Goal: Find contact information: Find contact information

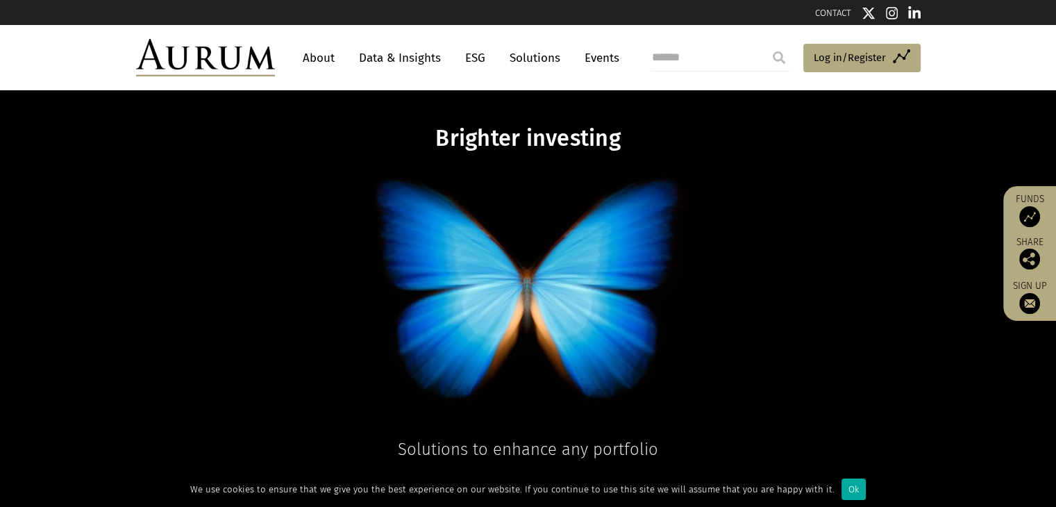
click at [213, 43] on img at bounding box center [205, 57] width 139 height 37
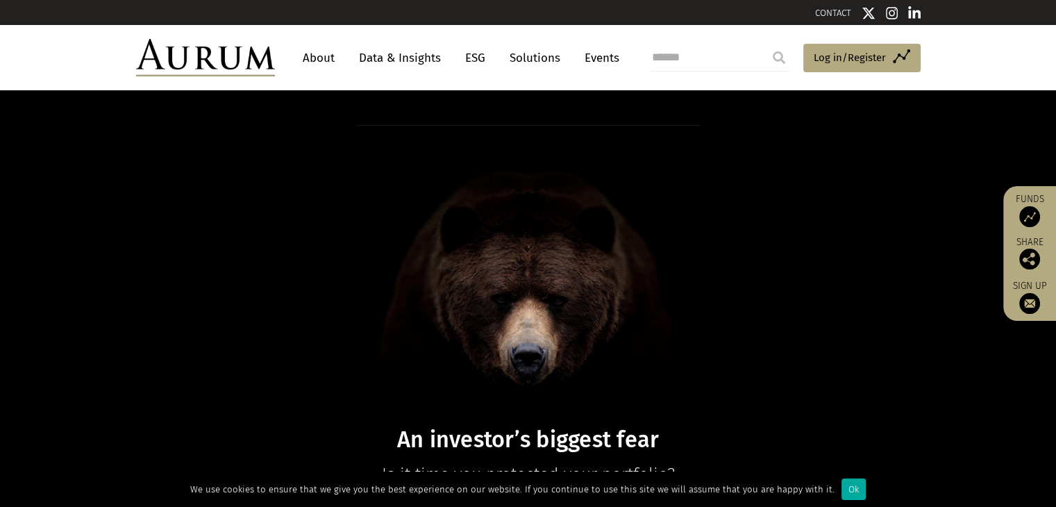
click at [319, 53] on link "About" at bounding box center [319, 58] width 46 height 26
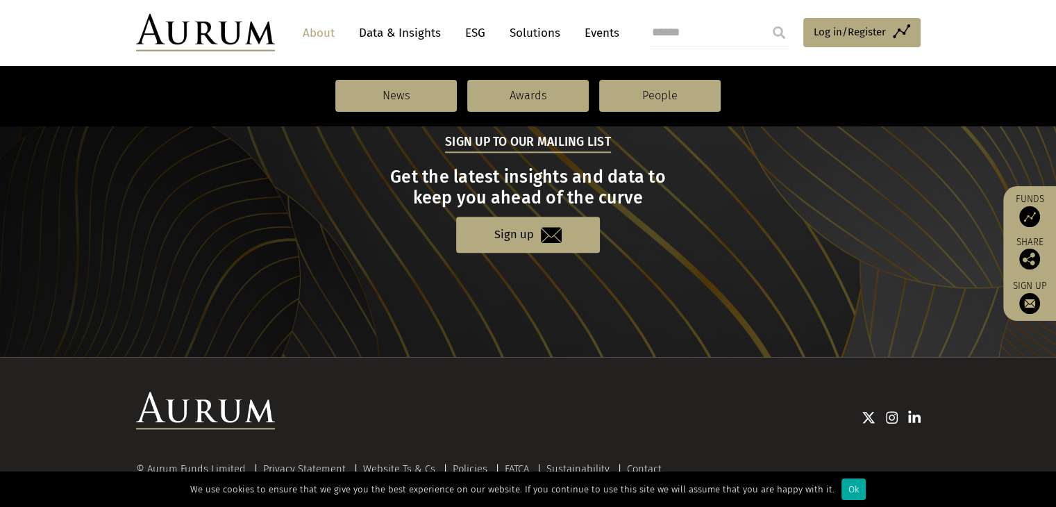
scroll to position [1564, 0]
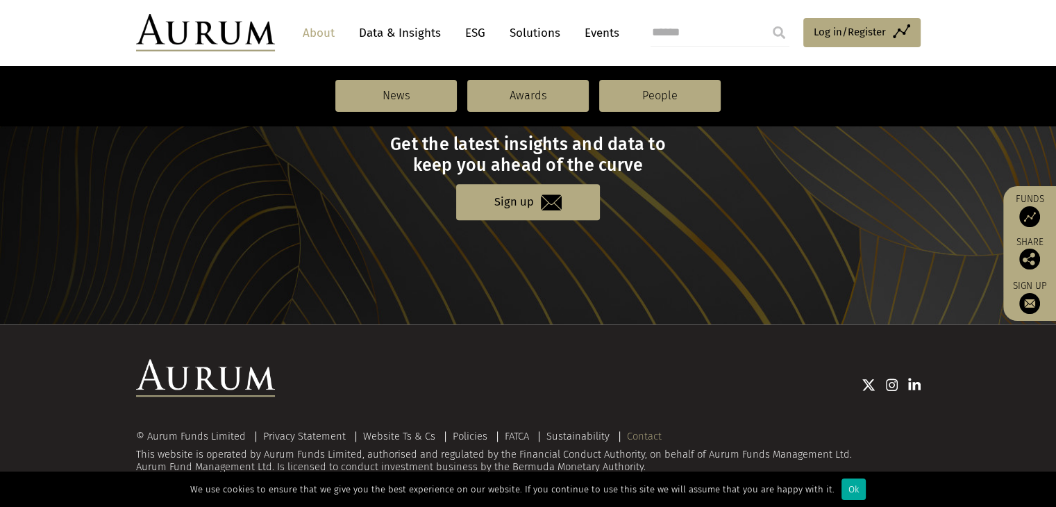
click at [630, 430] on link "Contact" at bounding box center [644, 436] width 35 height 12
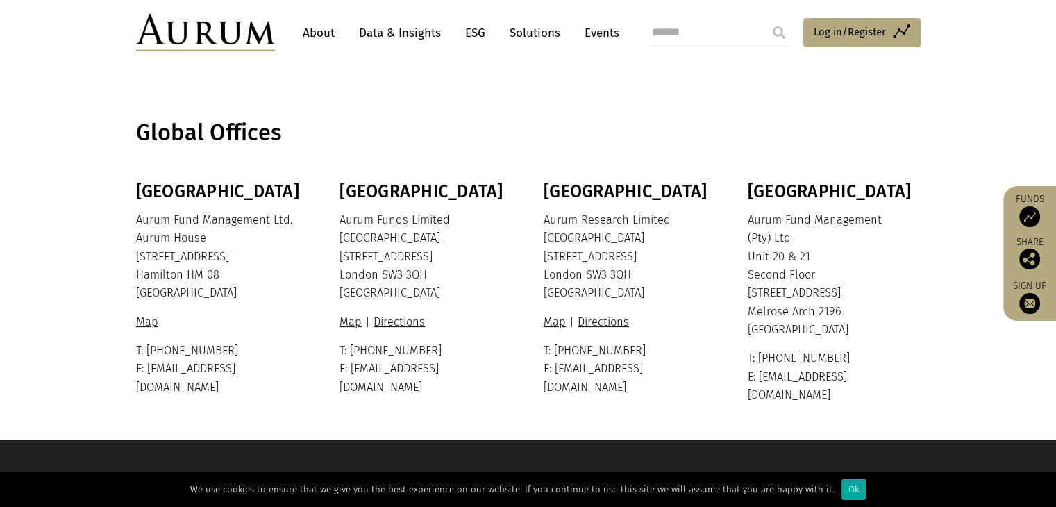
scroll to position [389, 0]
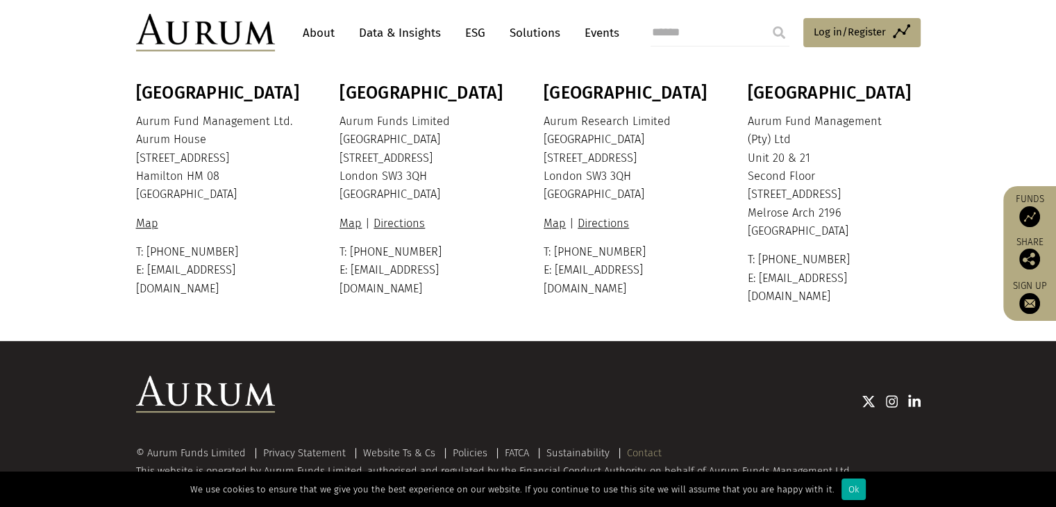
click at [644, 446] on link "Contact" at bounding box center [644, 452] width 35 height 12
